Goal: Find contact information: Find contact information

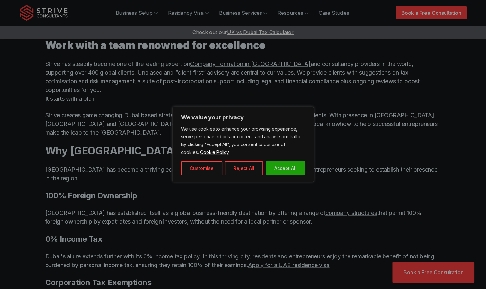
click at [284, 165] on button "Accept All" at bounding box center [286, 168] width 40 height 14
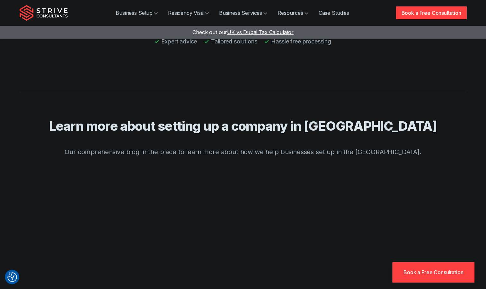
scroll to position [2483, 0]
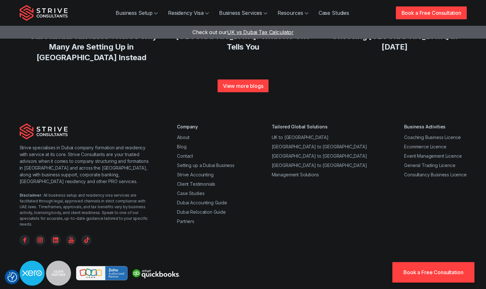
drag, startPoint x: 327, startPoint y: 111, endPoint x: 310, endPoint y: 289, distance: 178.9
click at [184, 153] on link "Contact" at bounding box center [185, 155] width 16 height 5
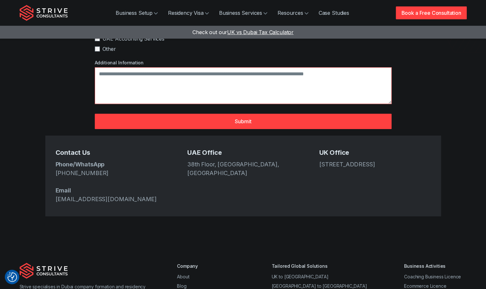
scroll to position [190, 0]
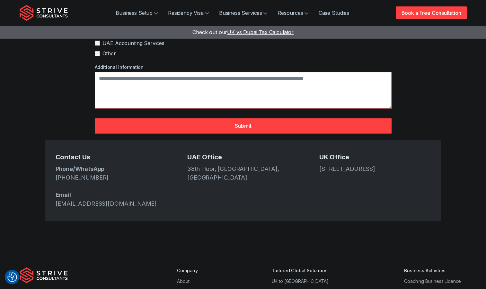
drag, startPoint x: 320, startPoint y: 147, endPoint x: 368, endPoint y: 156, distance: 48.0
click at [368, 164] on address "167-169 Great Portland Street, 5th Floor, London, W1W 5PF" at bounding box center [376, 168] width 112 height 9
copy address "167-169 Great Portland Street, 5th Floor, London, W1W 5PF"
click at [436, 78] on div "Contact Us for Setting up a Company in Dubai Complete the form and our team wil…" at bounding box center [243, 28] width 396 height 437
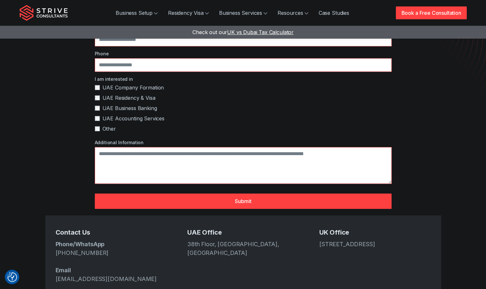
scroll to position [0, 0]
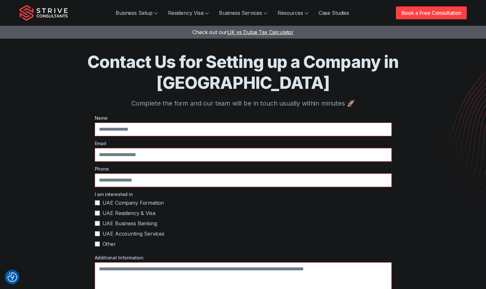
drag, startPoint x: 470, startPoint y: 177, endPoint x: 439, endPoint y: 53, distance: 128.0
